Goal: Task Accomplishment & Management: Use online tool/utility

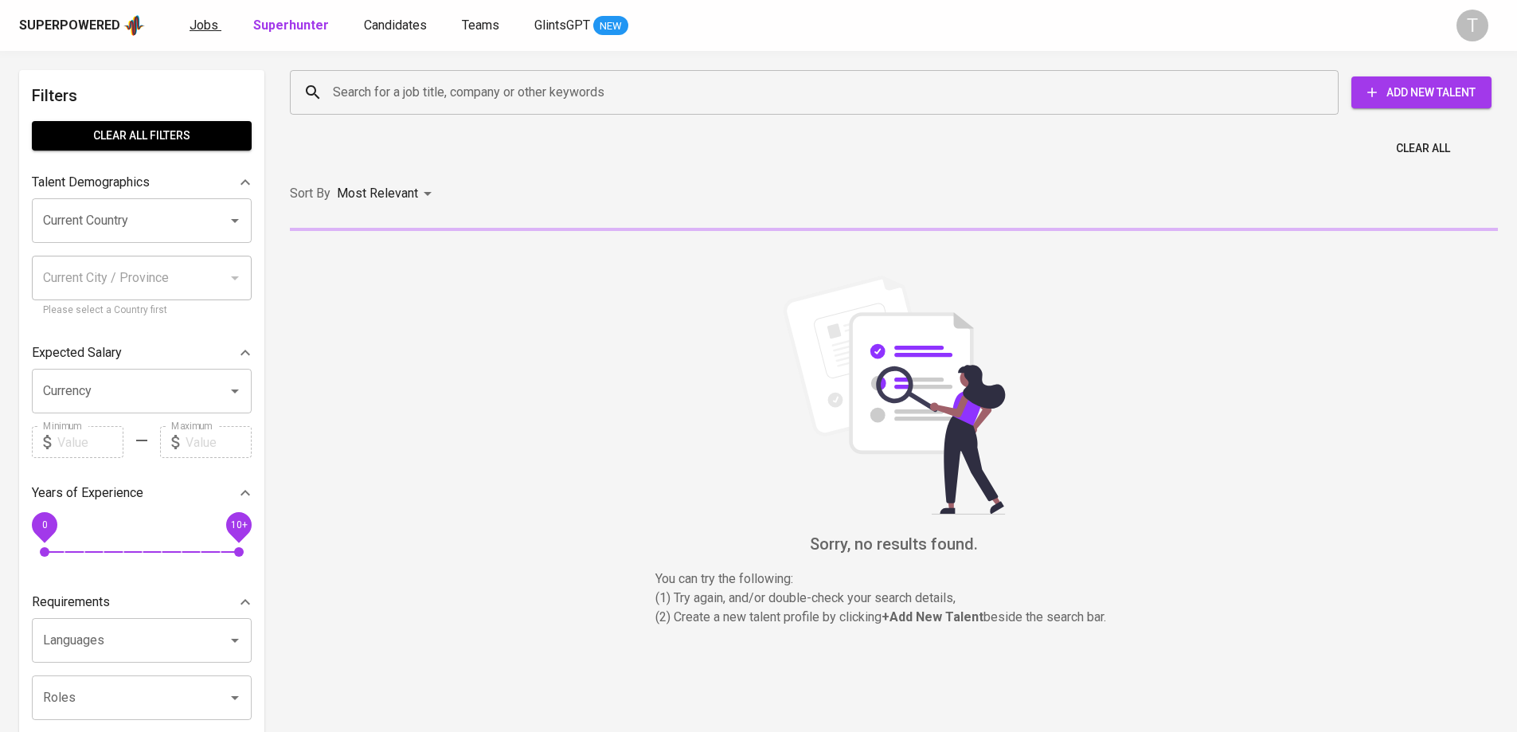
click at [199, 25] on span "Jobs" at bounding box center [204, 25] width 29 height 15
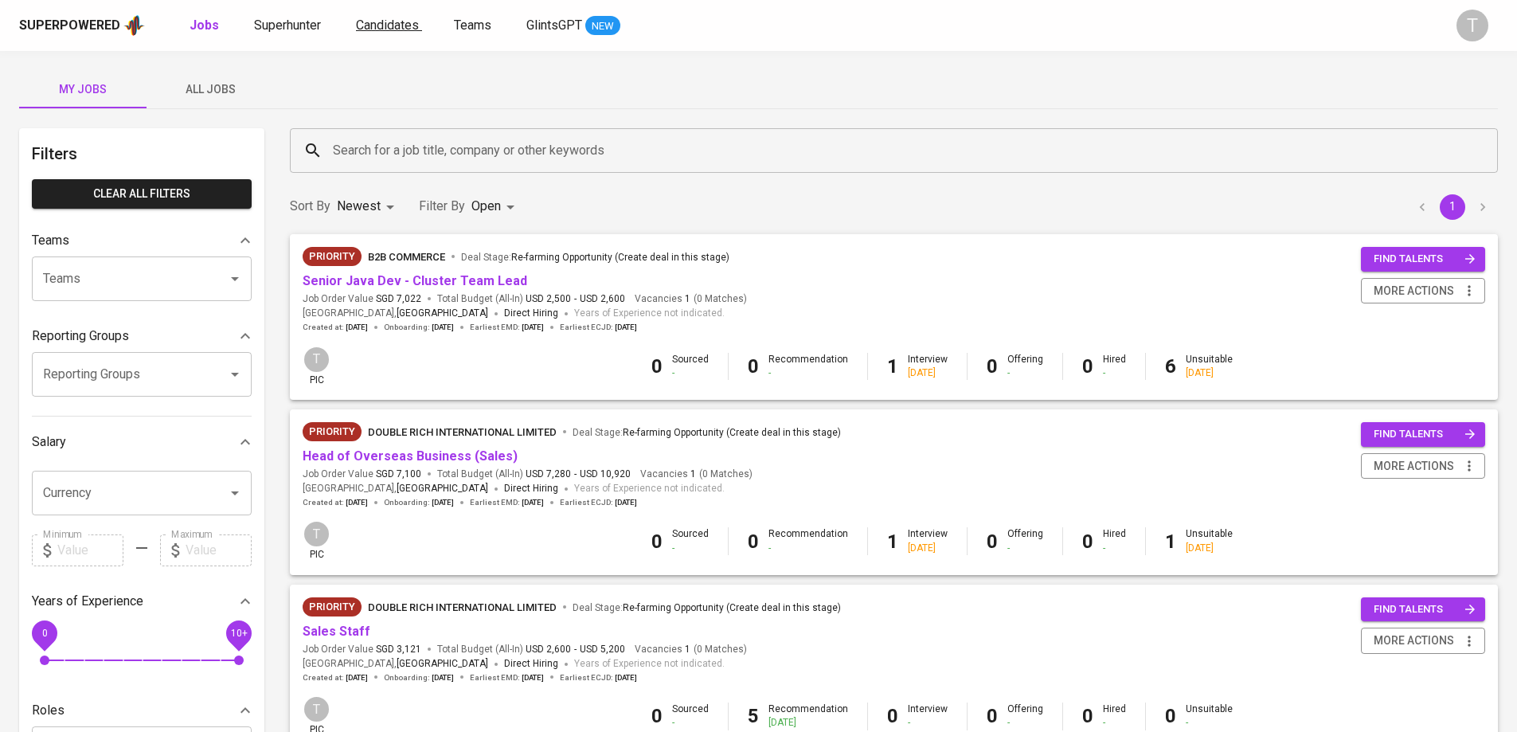
click at [380, 29] on span "Candidates" at bounding box center [387, 25] width 63 height 15
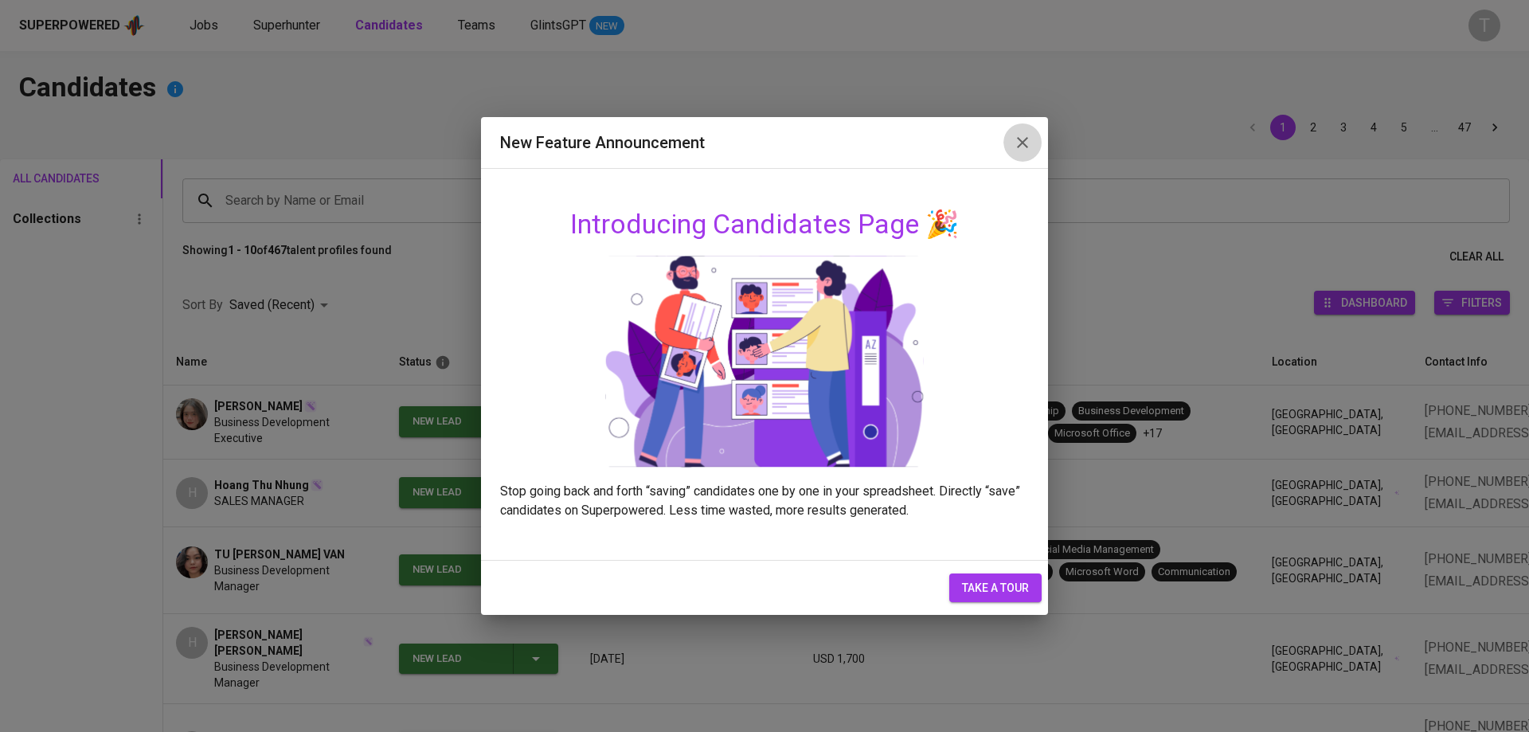
click at [1020, 148] on icon "button" at bounding box center [1022, 142] width 19 height 19
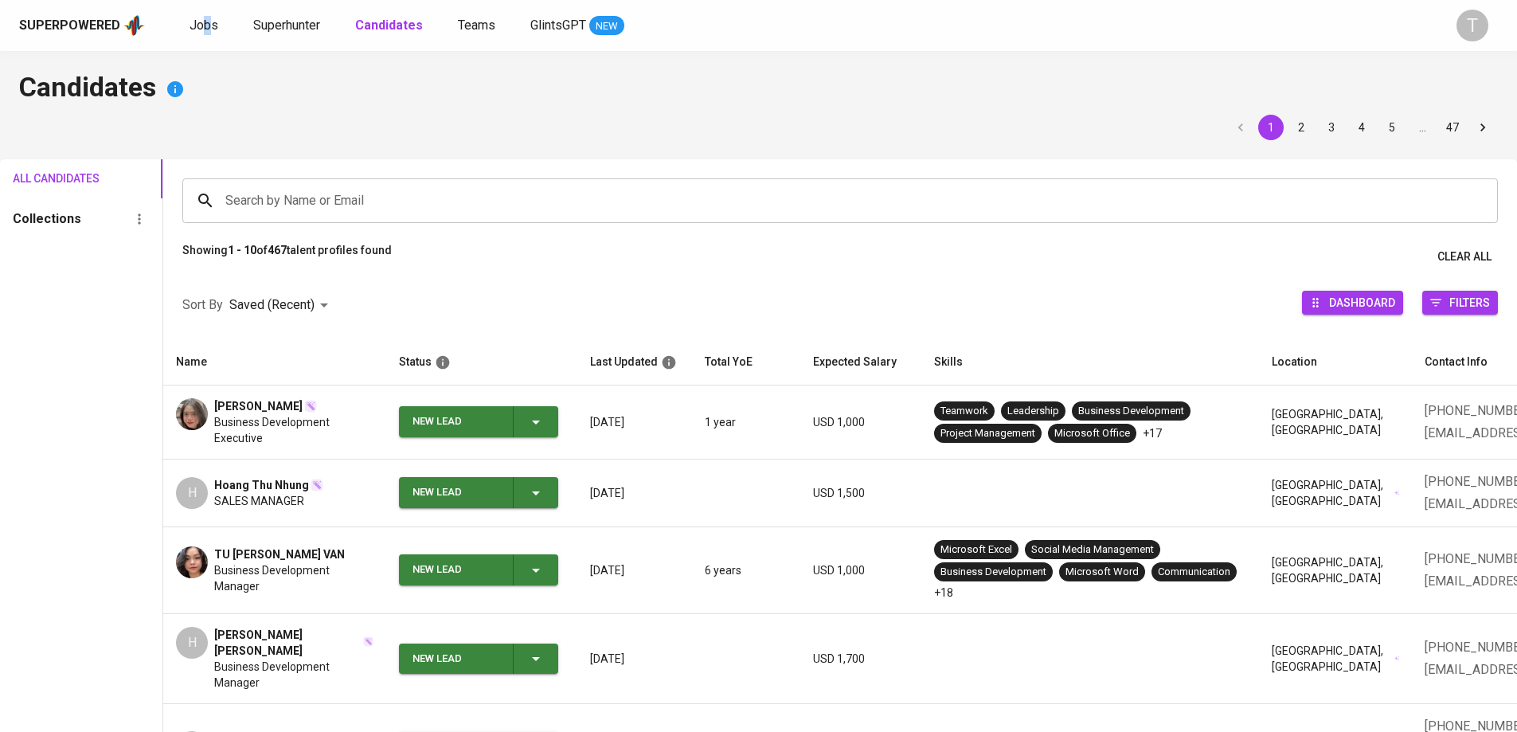
click at [205, 39] on div "Superpowered Jobs Superhunter Candidates Teams GlintsGPT NEW T" at bounding box center [758, 25] width 1517 height 51
click at [253, 26] on span "Superhunter" at bounding box center [286, 25] width 67 height 15
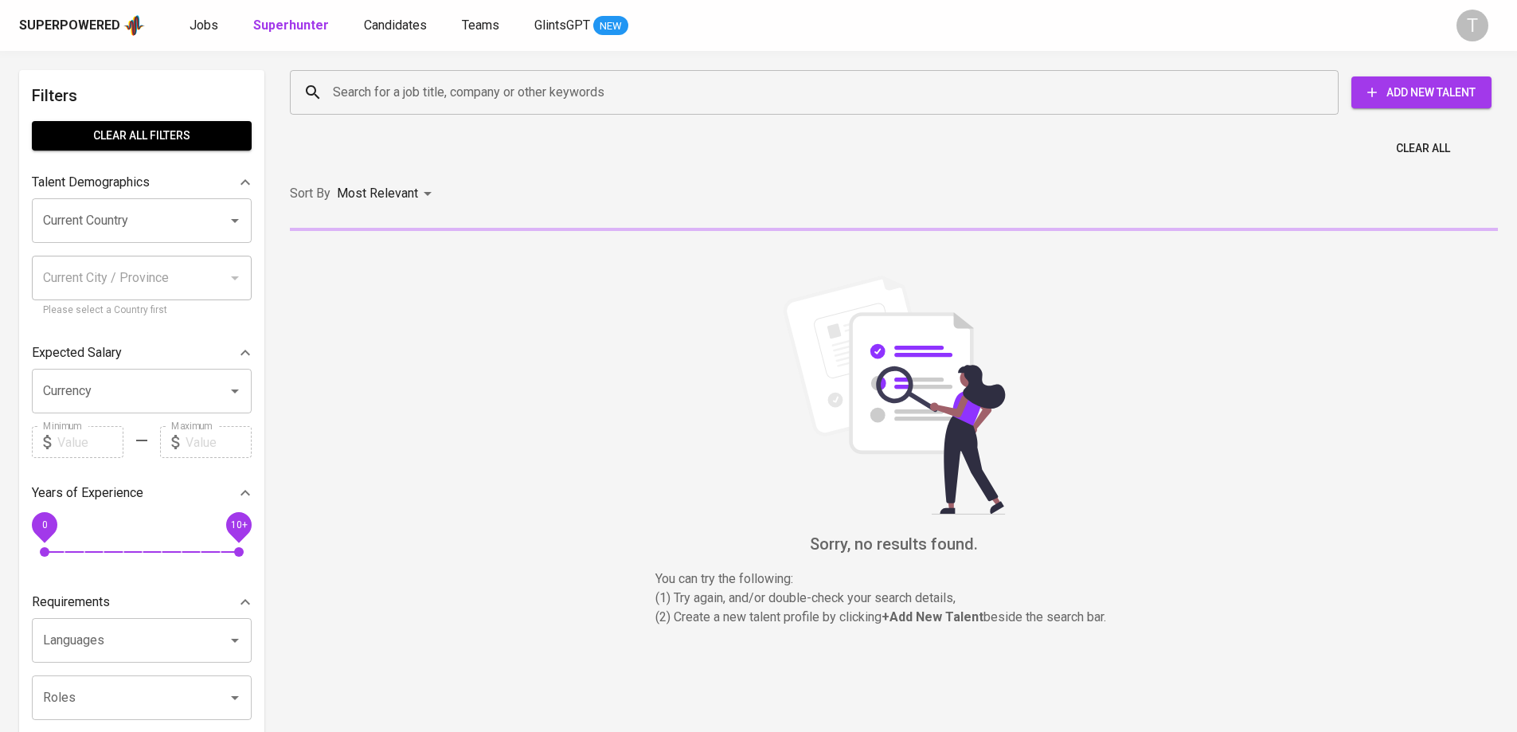
click at [459, 92] on input "Search for a job title, company or other keywords" at bounding box center [818, 92] width 979 height 30
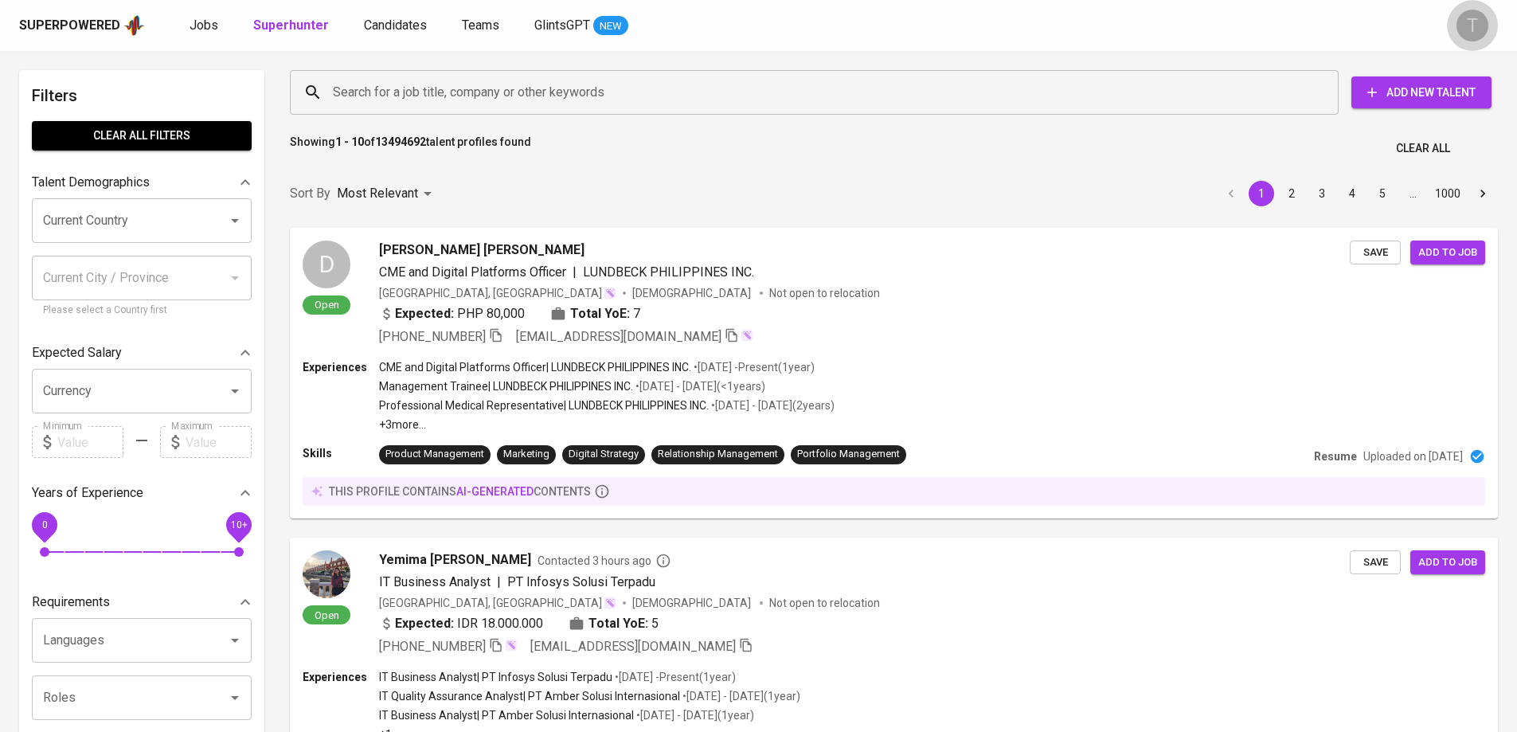
click at [1489, 7] on button "T" at bounding box center [1472, 25] width 51 height 51
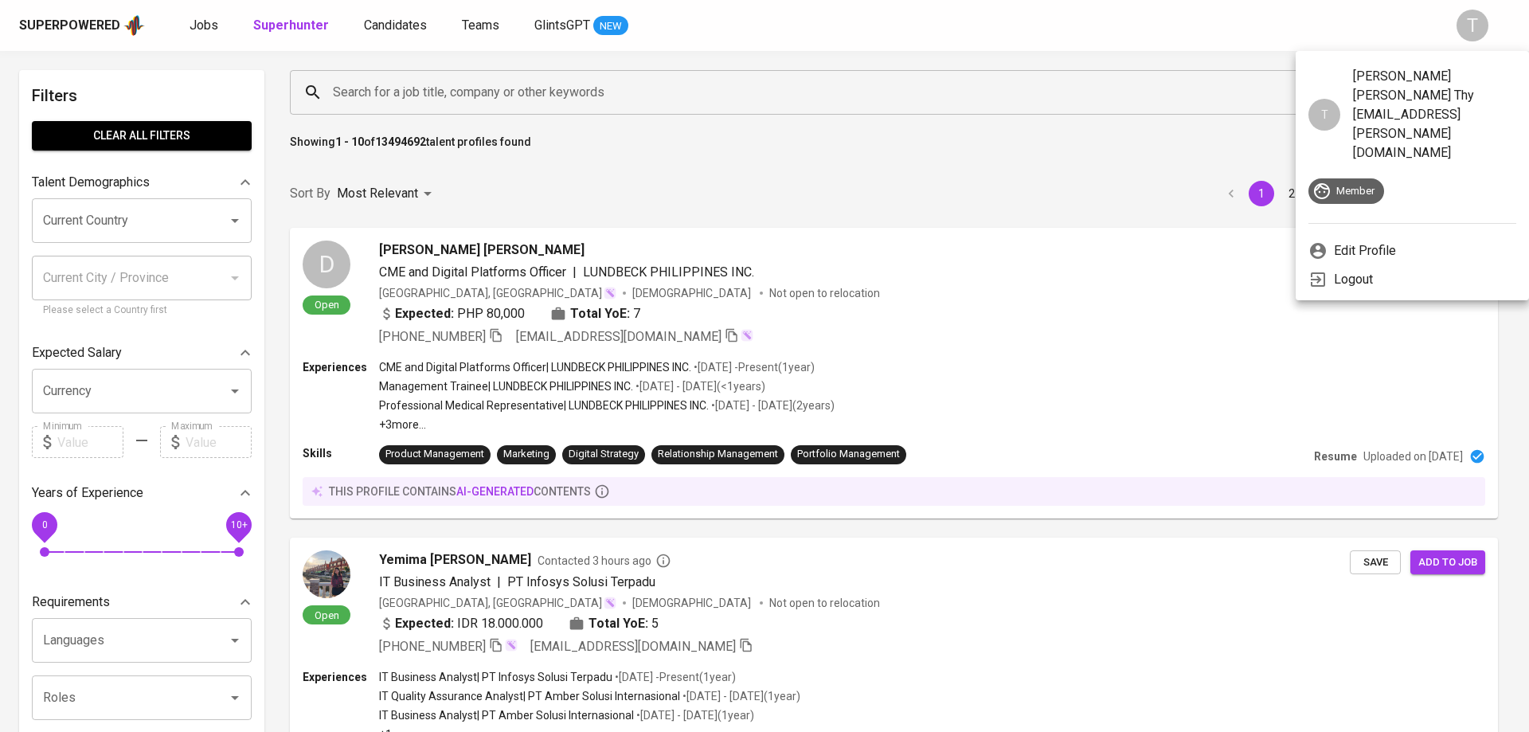
click at [1489, 14] on div at bounding box center [764, 366] width 1529 height 732
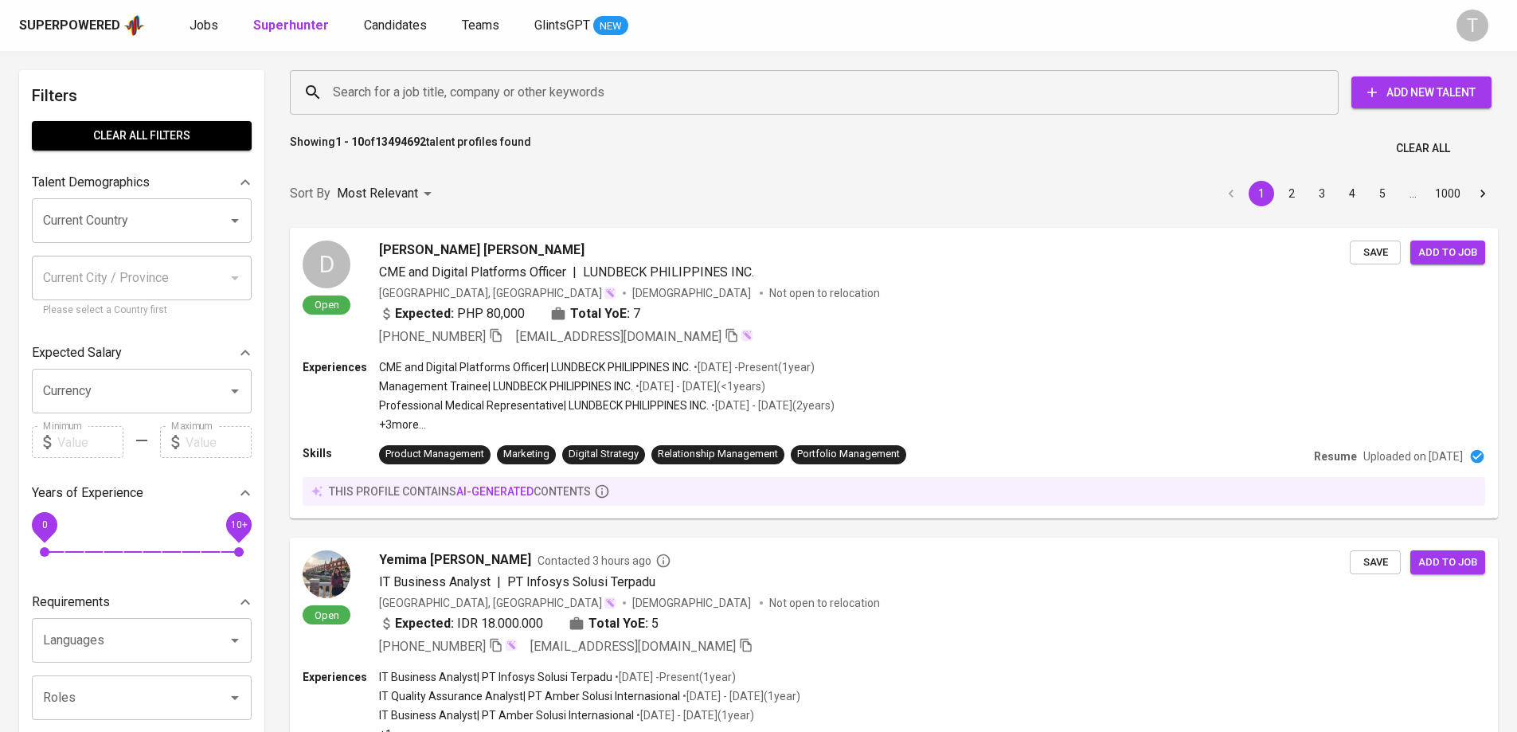
click at [648, 96] on input "Search for a job title, company or other keywords" at bounding box center [818, 92] width 979 height 30
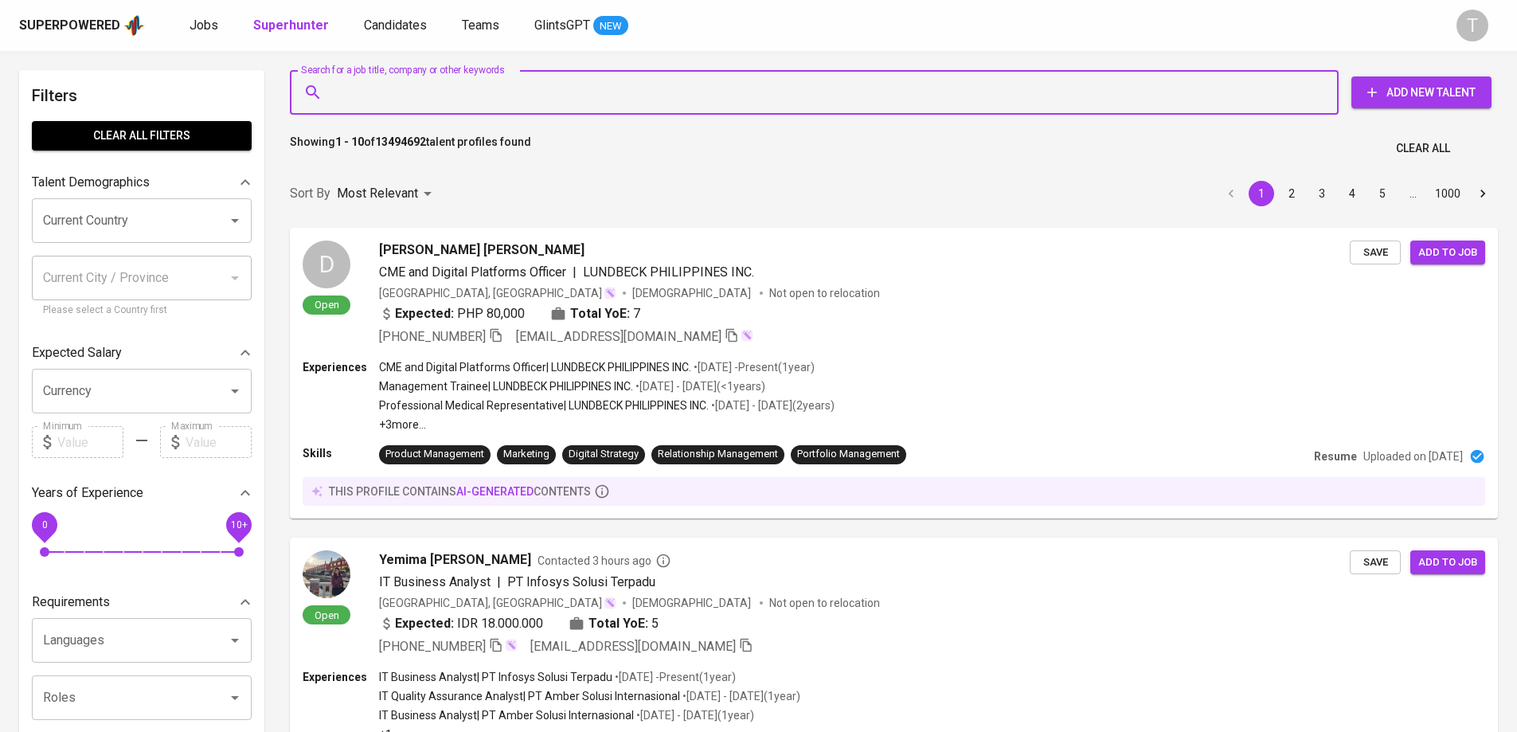
paste input "[EMAIL_ADDRESS][DOMAIN_NAME]"
type input "[EMAIL_ADDRESS][DOMAIN_NAME]"
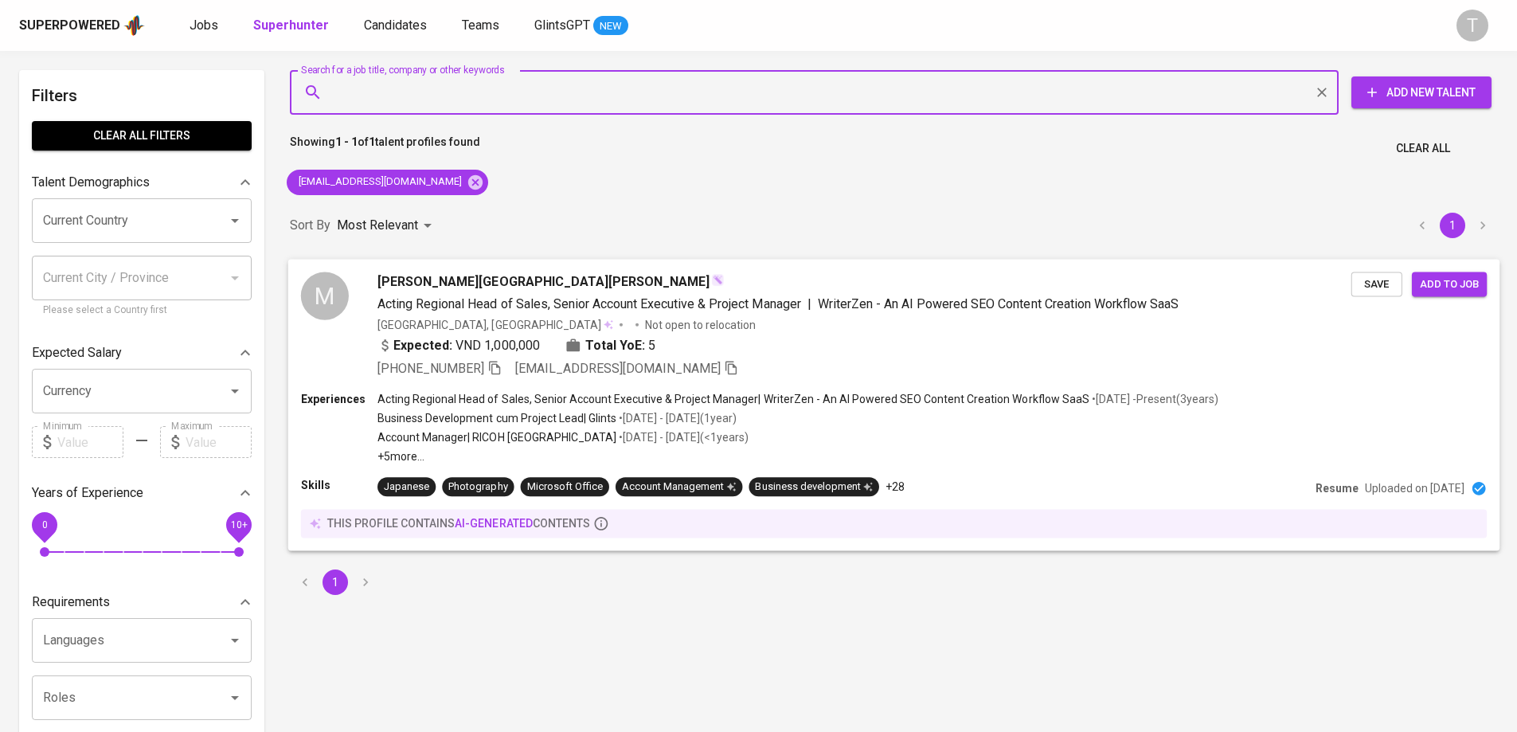
click at [1359, 277] on span "Save" at bounding box center [1376, 284] width 35 height 18
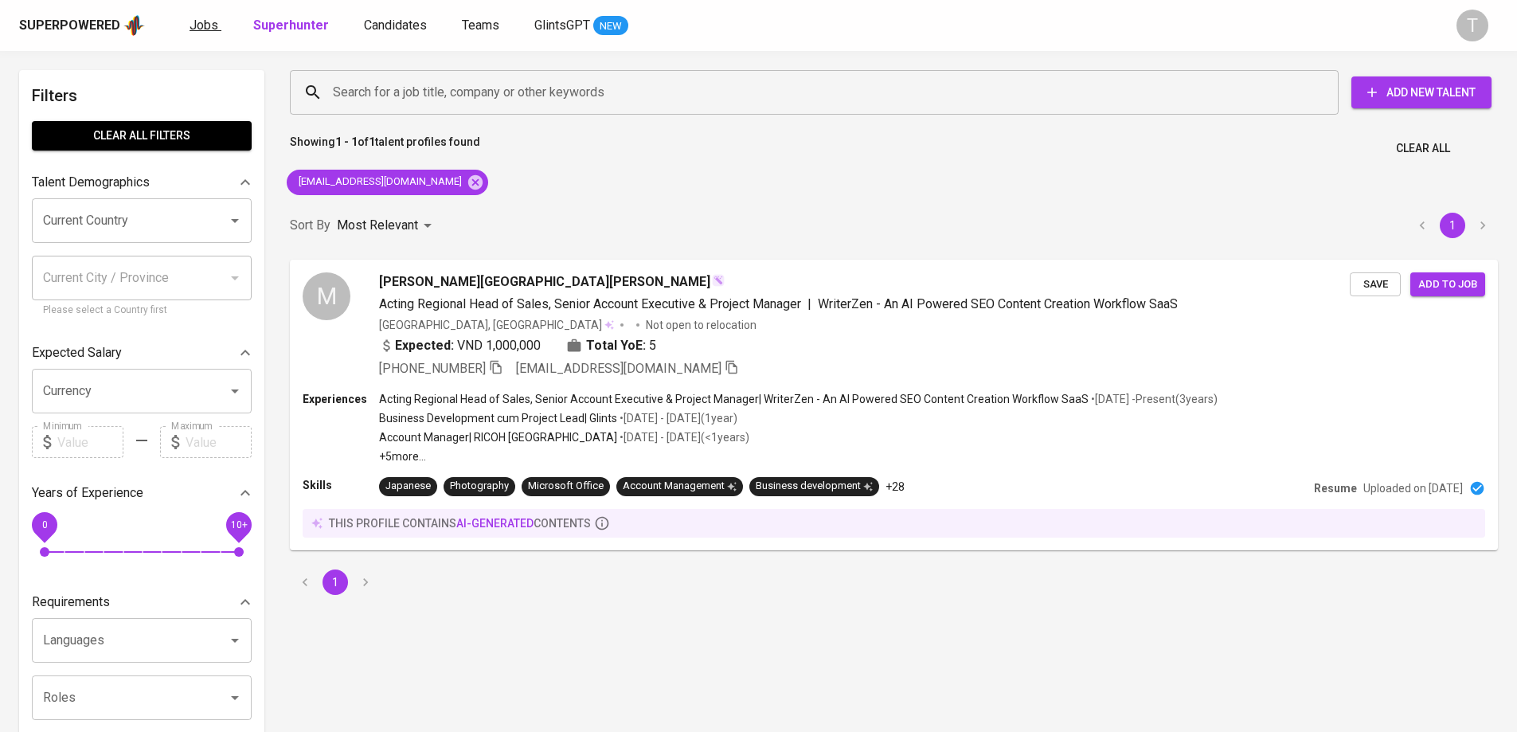
click at [190, 28] on span "Jobs" at bounding box center [204, 25] width 29 height 15
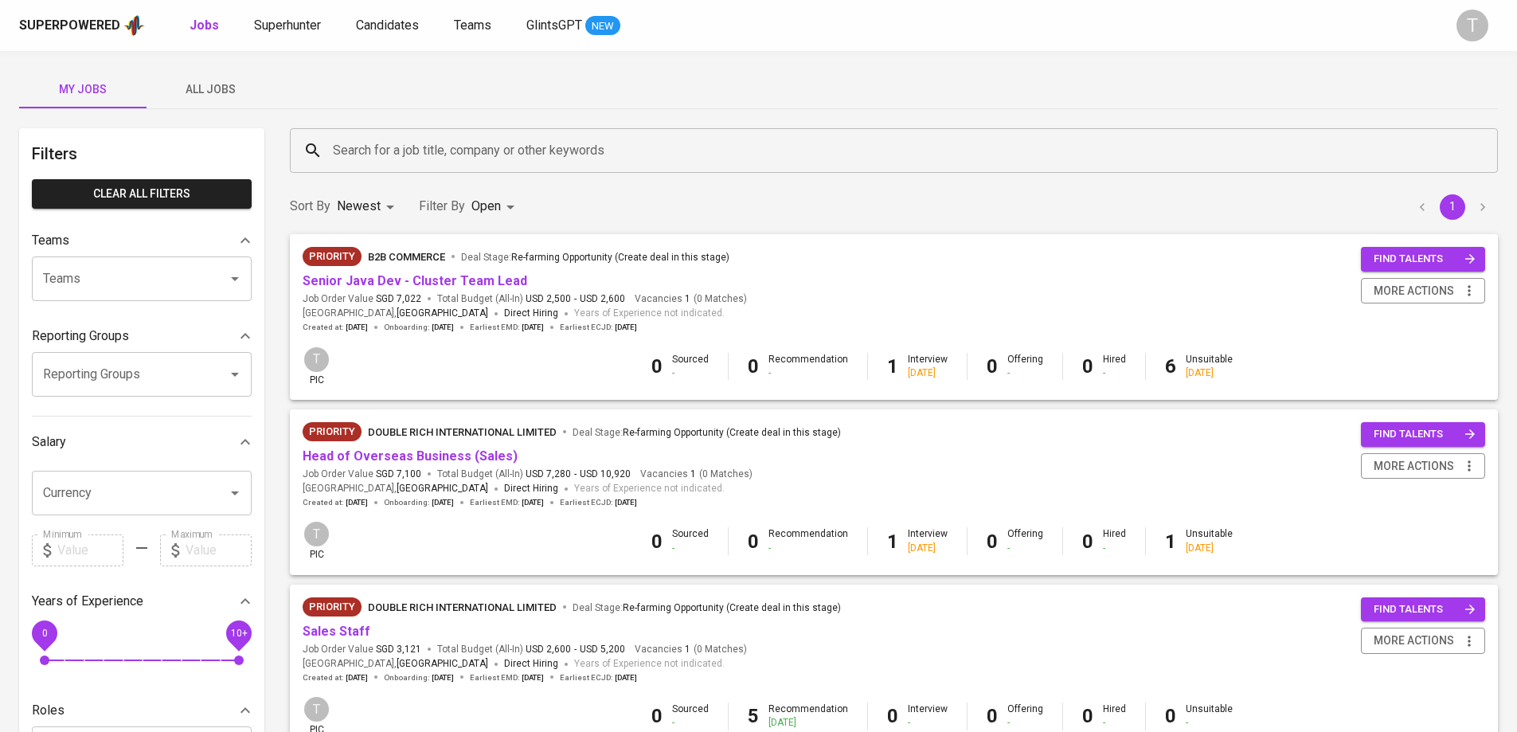
click at [224, 110] on div "My Jobs All Jobs Filters Clear All filters Teams Teams Teams Reporting Groups R…" at bounding box center [758, 548] width 1517 height 995
click at [233, 80] on span "All Jobs" at bounding box center [210, 90] width 108 height 20
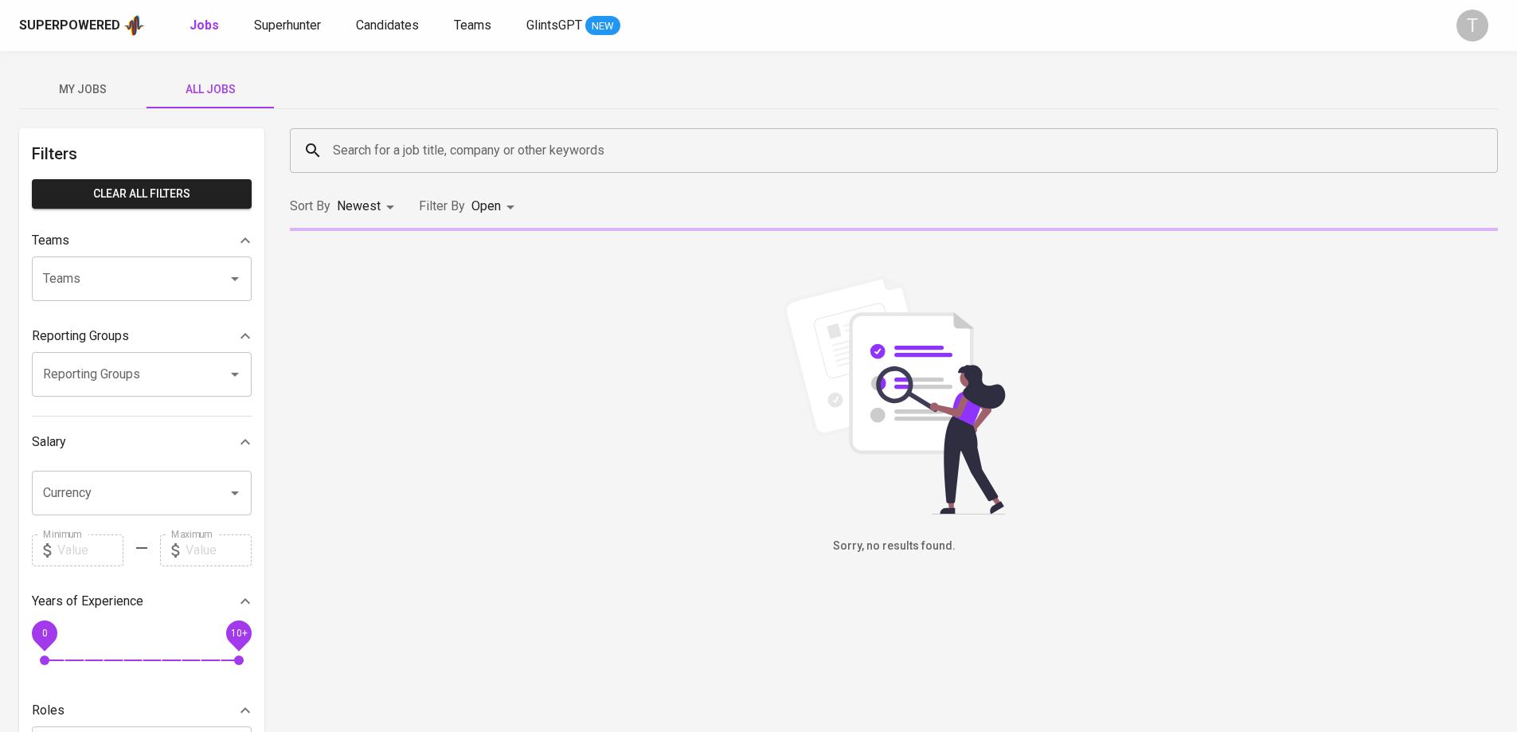
click at [211, 259] on div "Teams" at bounding box center [142, 278] width 220 height 45
click at [206, 281] on div at bounding box center [223, 279] width 41 height 22
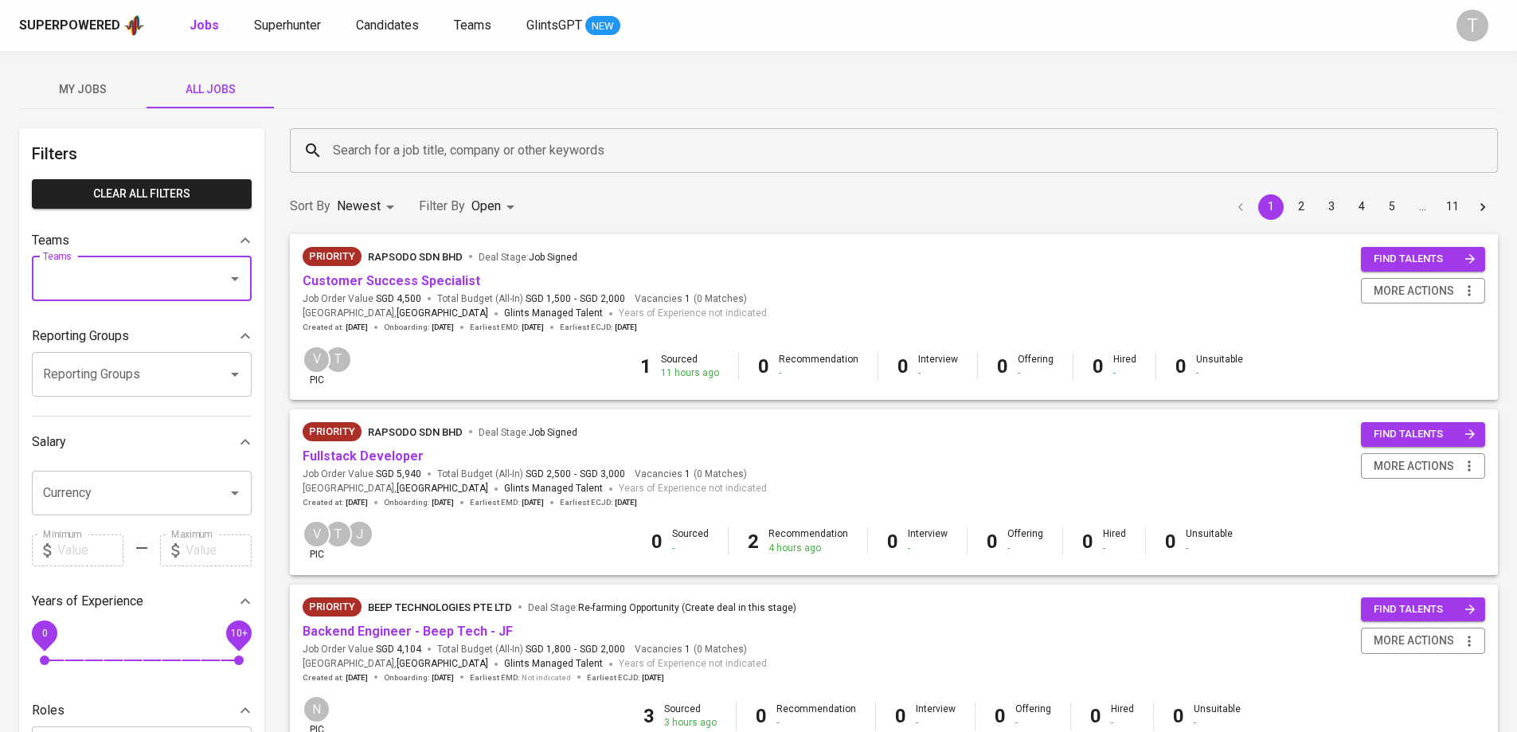
click at [199, 278] on input "Teams" at bounding box center [119, 279] width 161 height 30
click at [193, 319] on li "Pod [PERSON_NAME]" at bounding box center [142, 325] width 220 height 29
type input "kara"
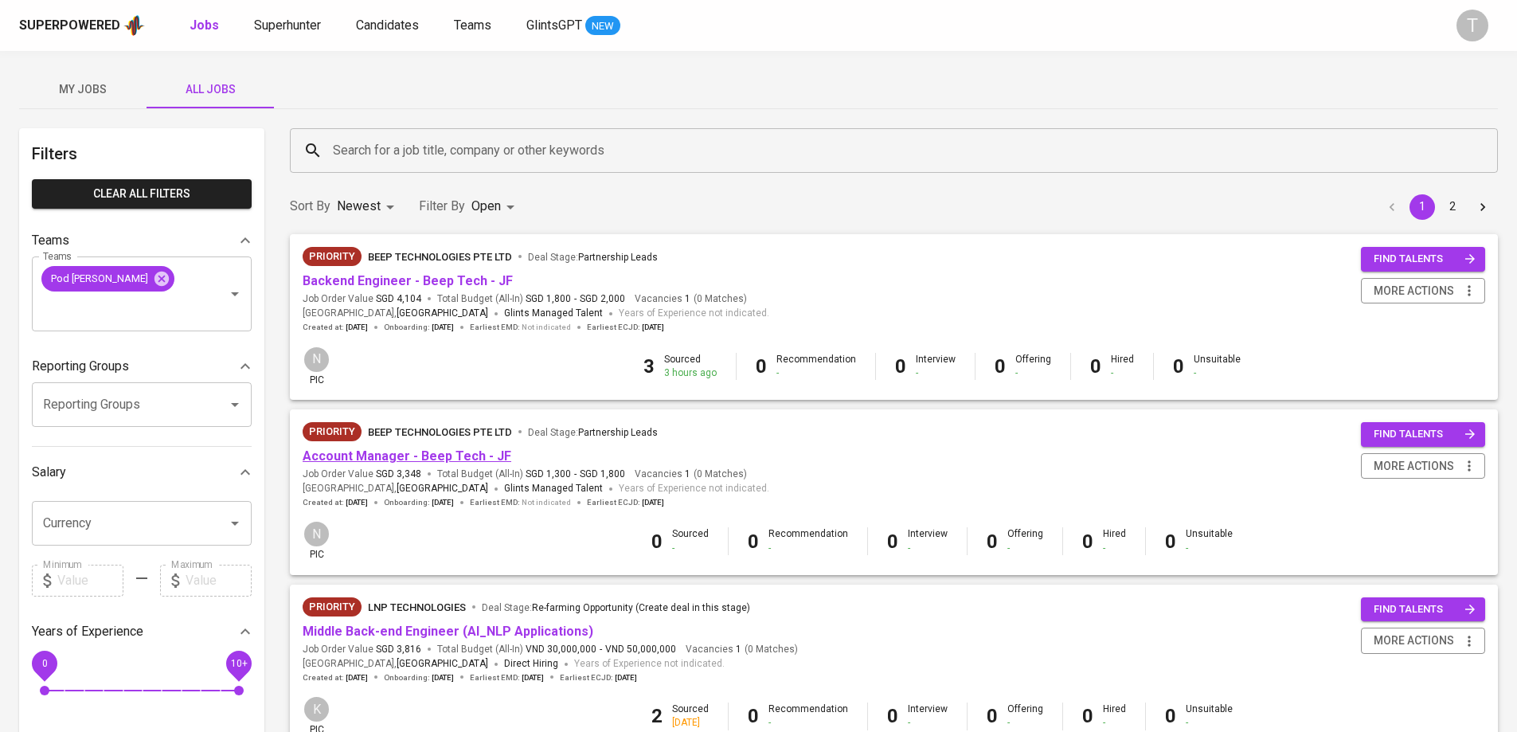
click at [472, 453] on link "Account Manager - Beep Tech - JF" at bounding box center [407, 455] width 209 height 15
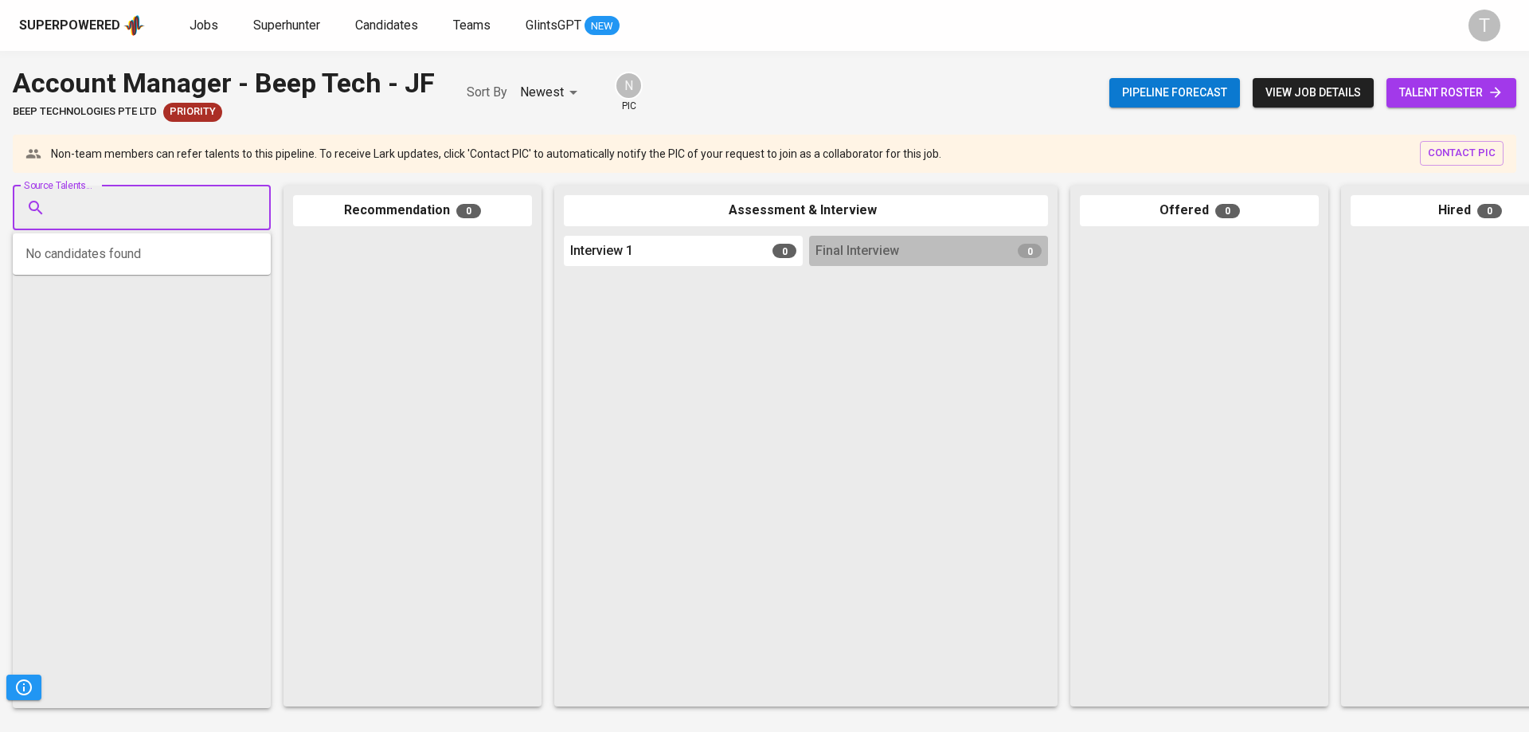
click at [185, 201] on input "Source Talents..." at bounding box center [135, 208] width 167 height 30
paste input "[EMAIL_ADDRESS][DOMAIN_NAME]"
type input "[EMAIL_ADDRESS][DOMAIN_NAME]"
click at [134, 266] on span "Acting Regional Head of Sales, Senior Account Executive & Project Manager" at bounding box center [233, 268] width 334 height 16
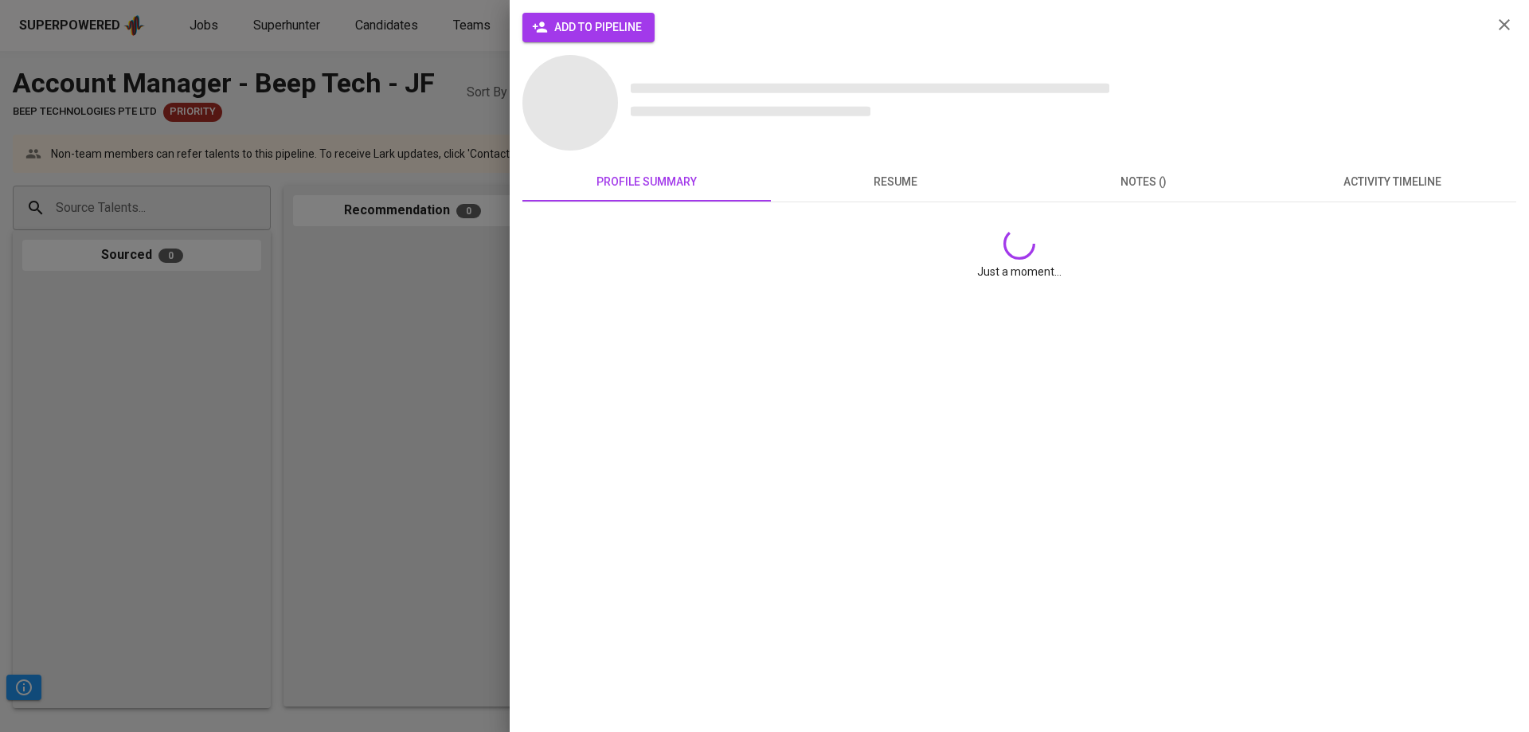
scroll to position [0, 0]
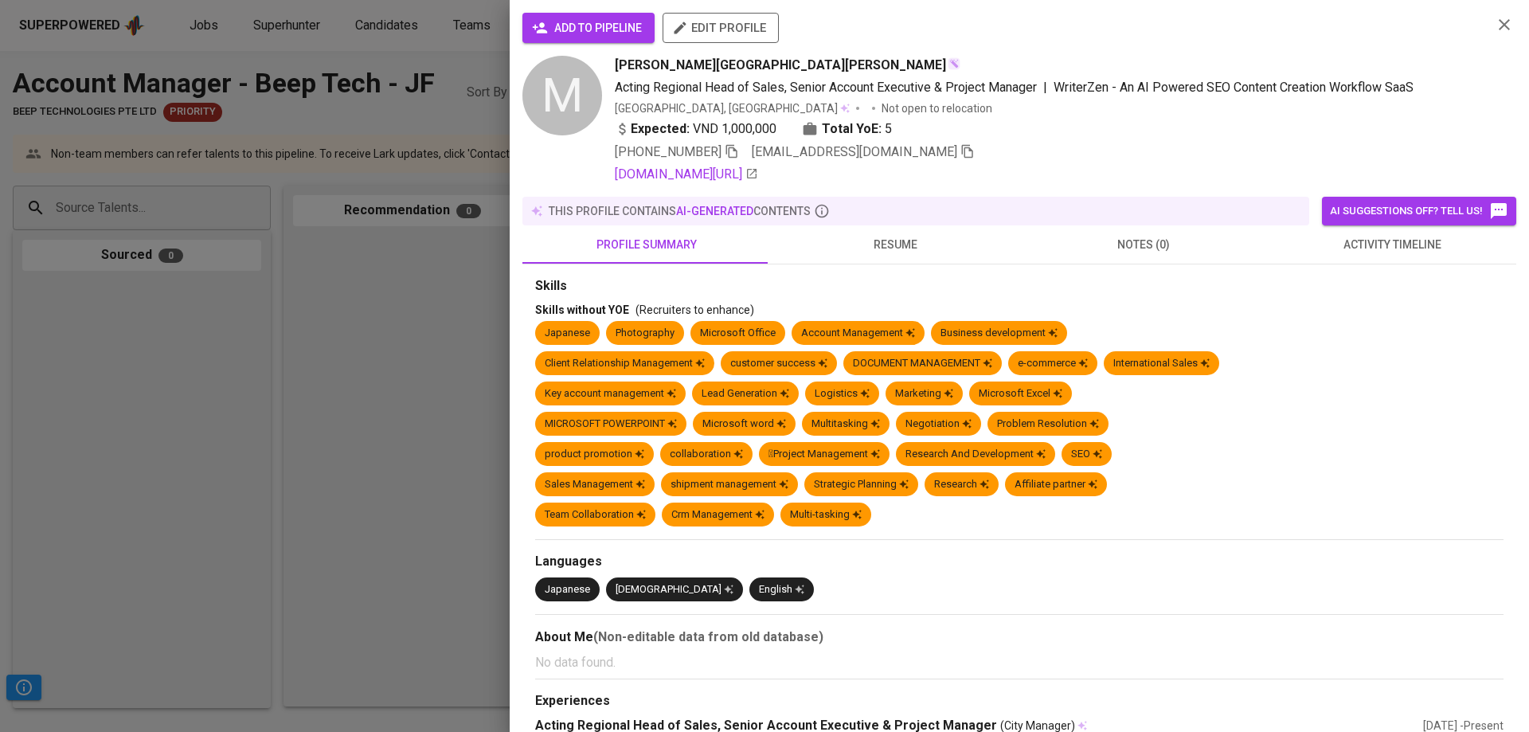
click at [644, 32] on button "add to pipeline" at bounding box center [588, 28] width 132 height 30
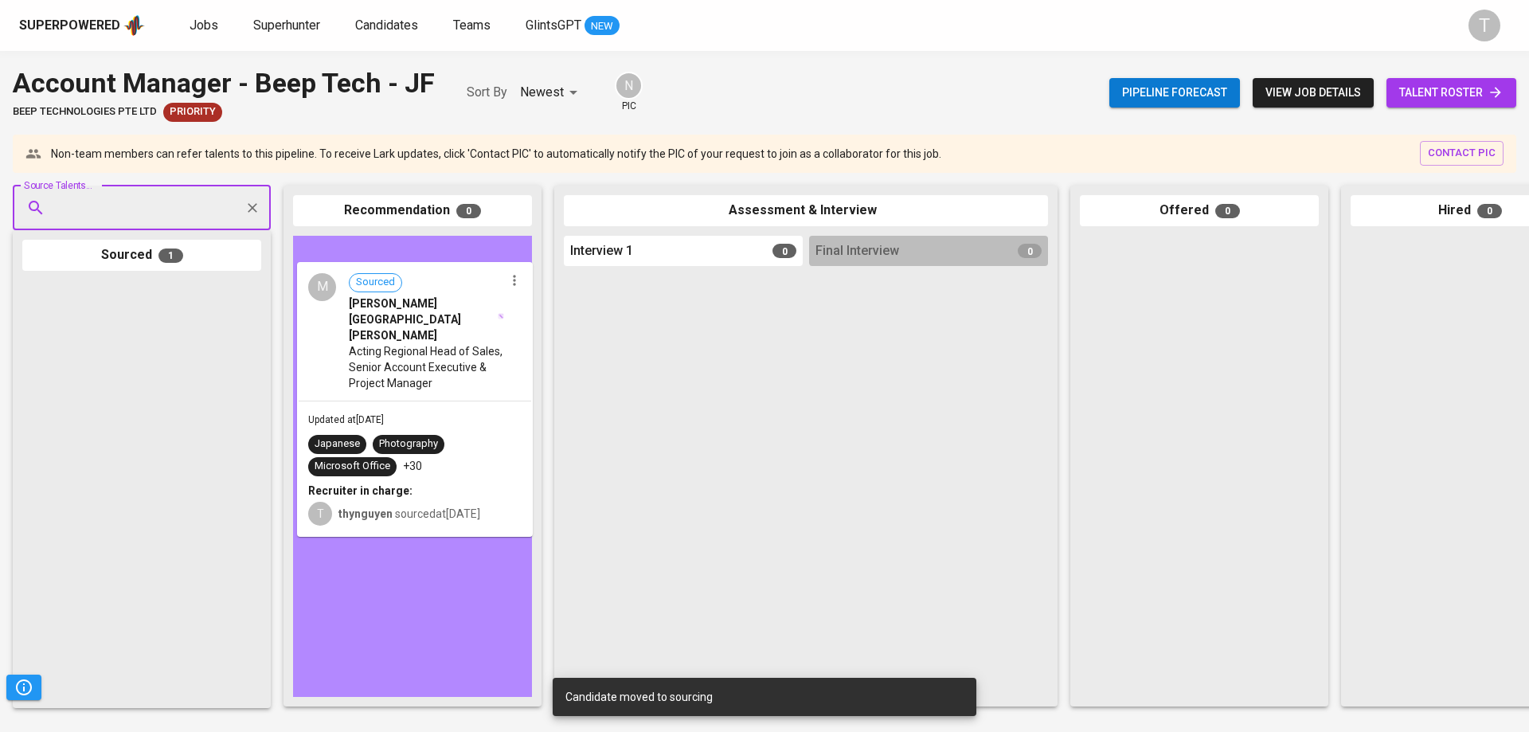
drag, startPoint x: 148, startPoint y: 357, endPoint x: 431, endPoint y: 338, distance: 283.3
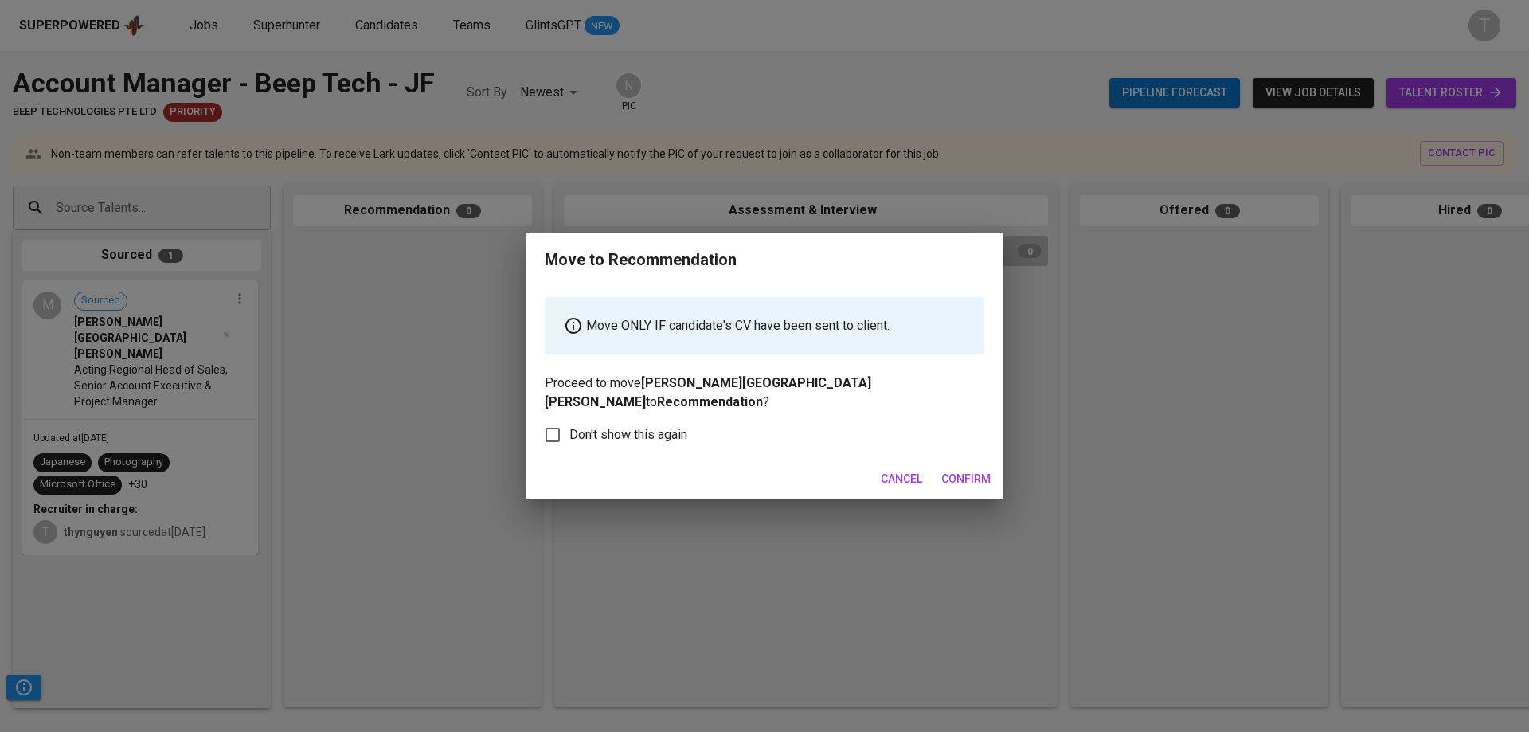
click at [992, 458] on div "Cancel Confirm" at bounding box center [765, 479] width 478 height 42
click at [981, 474] on span "Confirm" at bounding box center [965, 479] width 49 height 20
